Goal: Transaction & Acquisition: Purchase product/service

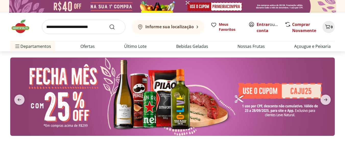
click at [162, 29] on b "Informe sua localização" at bounding box center [169, 27] width 48 height 6
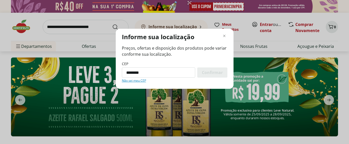
type input "*********"
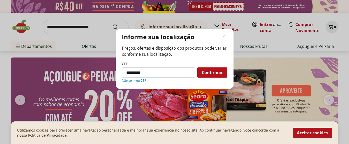
click at [207, 72] on span "Confirmar" at bounding box center [212, 73] width 21 height 4
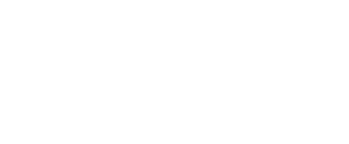
click at [204, 73] on div at bounding box center [174, 105] width 349 height 210
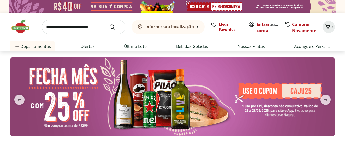
click at [155, 27] on b "Informe sua localização" at bounding box center [169, 27] width 48 height 6
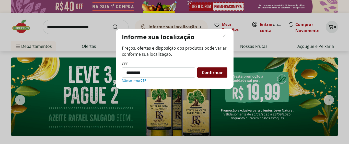
type input "*********"
click at [204, 72] on span "Confirmar" at bounding box center [212, 73] width 21 height 4
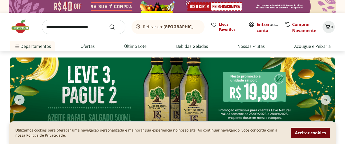
click at [301, 132] on button "Aceitar cookies" at bounding box center [310, 133] width 39 height 10
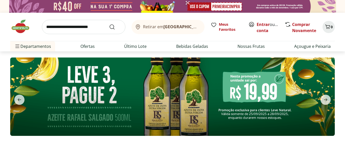
click at [98, 26] on input "search" at bounding box center [83, 27] width 83 height 14
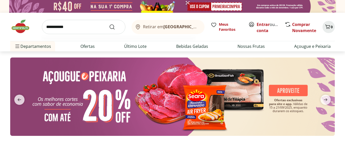
type input "**********"
click at [109, 24] on button "Submit Search" at bounding box center [115, 27] width 12 height 6
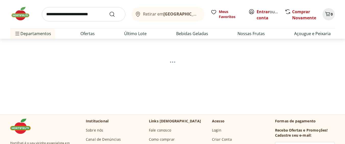
scroll to position [51, 0]
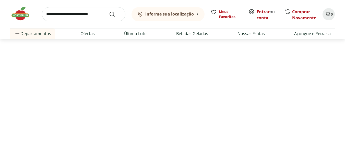
select select "**********"
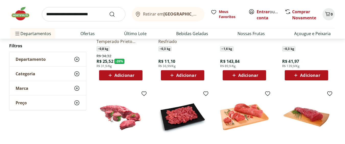
scroll to position [179, 0]
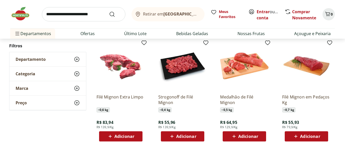
click at [180, 68] on img at bounding box center [182, 66] width 48 height 48
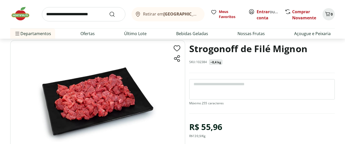
scroll to position [51, 0]
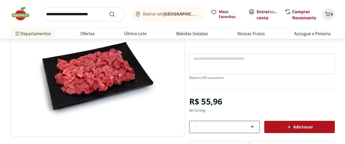
click at [289, 127] on icon at bounding box center [289, 127] width 6 height 6
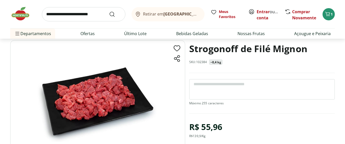
scroll to position [0, 0]
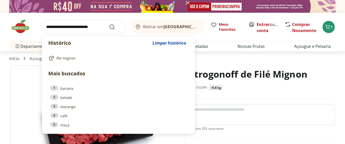
click at [88, 28] on input "search" at bounding box center [83, 27] width 83 height 14
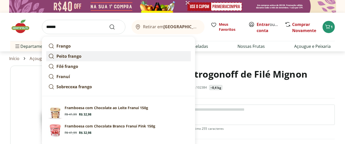
type input "******"
click at [109, 24] on button "Submit Search" at bounding box center [115, 27] width 12 height 6
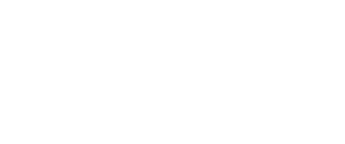
scroll to position [77, 0]
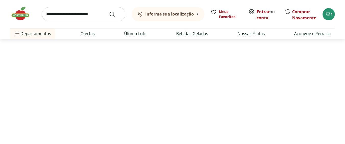
select select "**********"
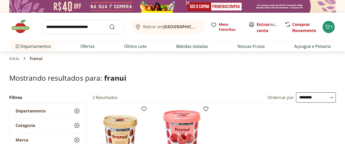
scroll to position [51, 0]
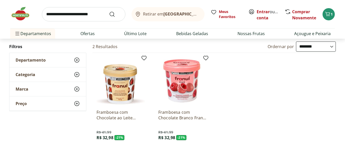
click at [129, 85] on img at bounding box center [120, 81] width 48 height 48
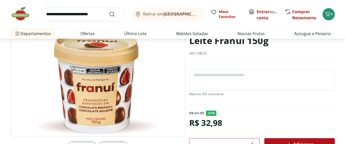
scroll to position [102, 0]
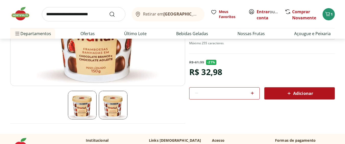
click at [252, 92] on icon at bounding box center [252, 93] width 6 height 6
type input "*"
click at [295, 93] on span "Adicionar" at bounding box center [299, 94] width 27 height 6
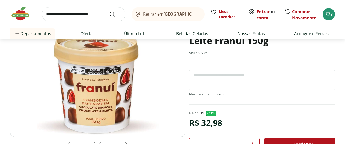
scroll to position [0, 0]
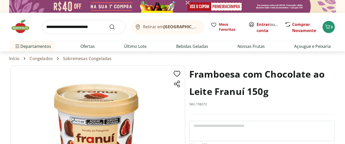
click at [73, 24] on input "search" at bounding box center [83, 27] width 83 height 14
type input "******"
click at [109, 24] on button "Submit Search" at bounding box center [115, 27] width 12 height 6
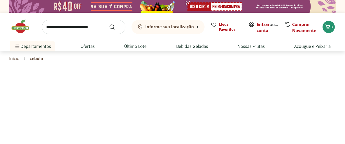
select select "**********"
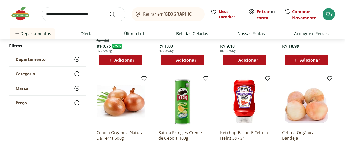
scroll to position [306, 0]
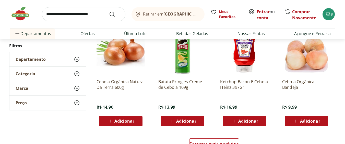
click at [301, 59] on img at bounding box center [306, 51] width 48 height 48
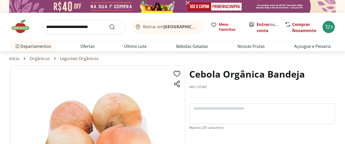
scroll to position [51, 0]
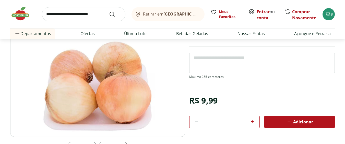
click at [305, 121] on span "Adicionar" at bounding box center [299, 122] width 27 height 6
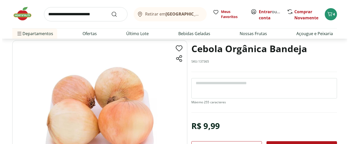
scroll to position [0, 0]
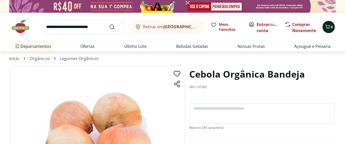
click at [326, 27] on icon "Carrinho" at bounding box center [327, 26] width 5 height 4
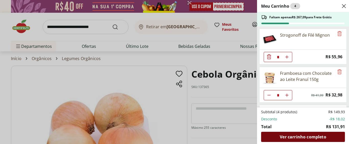
click at [304, 138] on span "Ver carrinho completo" at bounding box center [302, 137] width 46 height 4
